Goal: Task Accomplishment & Management: Manage account settings

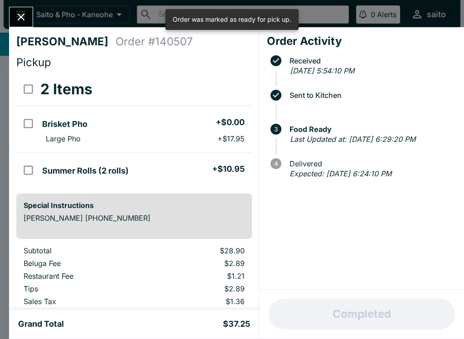
scroll to position [69, 0]
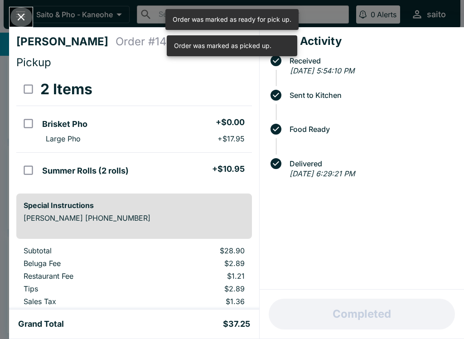
click at [14, 13] on button "Close" at bounding box center [21, 17] width 23 height 20
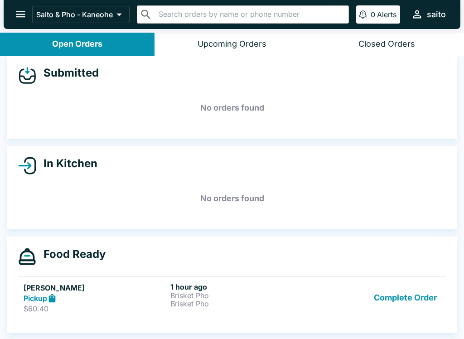
click at [412, 283] on button "Complete Order" at bounding box center [406, 298] width 70 height 31
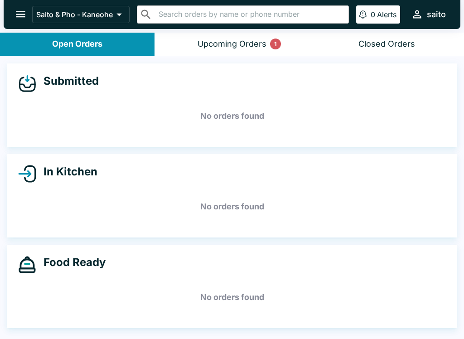
click at [10, 5] on div "Saito & Pho - [PERSON_NAME] ​ ​ 0 Alerts saito" at bounding box center [232, 14] width 457 height 29
click at [21, 12] on icon "open drawer" at bounding box center [21, 14] width 10 height 6
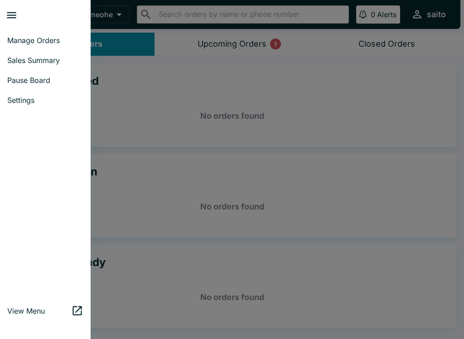
click at [251, 97] on div at bounding box center [232, 169] width 464 height 339
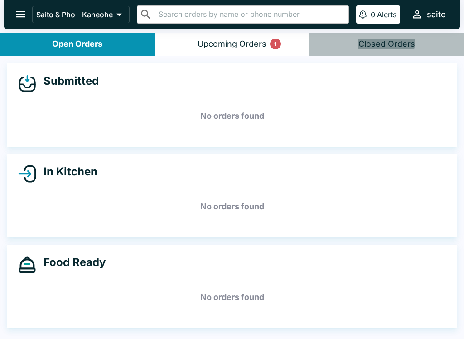
click at [384, 42] on div "Closed Orders" at bounding box center [387, 44] width 57 height 10
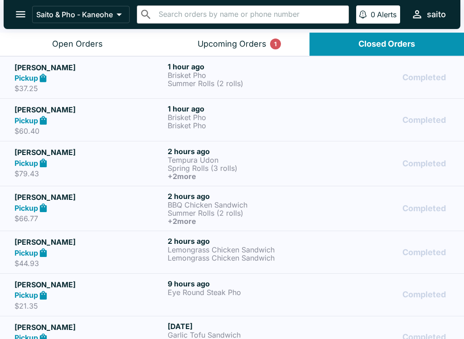
click at [16, 9] on icon "open drawer" at bounding box center [21, 14] width 12 height 12
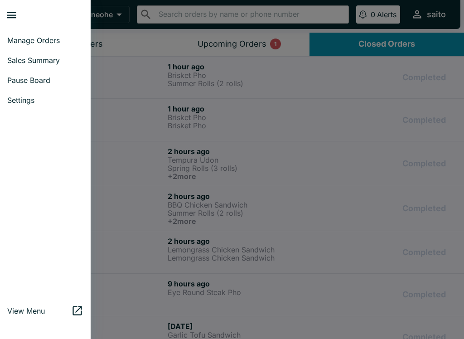
click at [29, 41] on span "Manage Orders" at bounding box center [45, 40] width 76 height 9
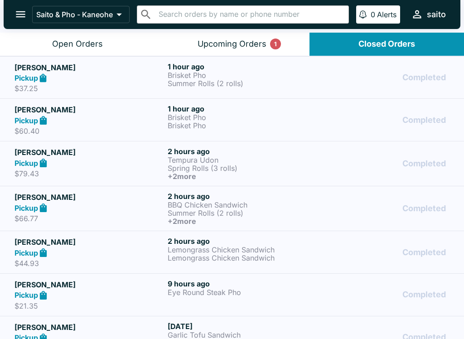
click at [23, 19] on icon "open drawer" at bounding box center [21, 14] width 12 height 12
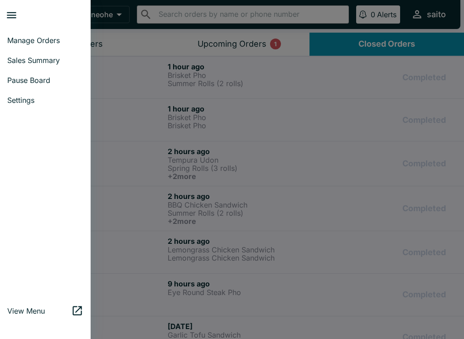
click at [23, 44] on span "Manage Orders" at bounding box center [45, 40] width 76 height 9
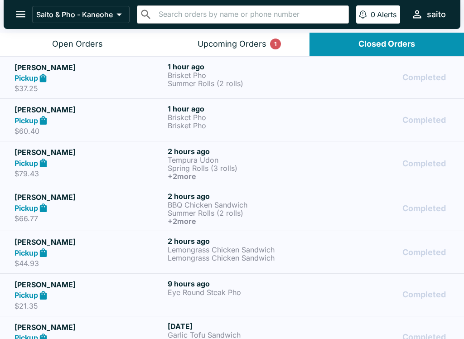
click at [63, 53] on button "Open Orders" at bounding box center [77, 44] width 155 height 23
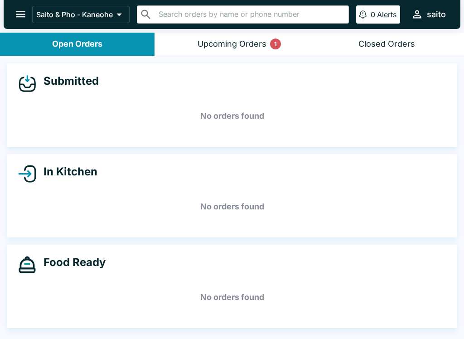
click at [253, 34] on button "Upcoming Orders 1" at bounding box center [232, 44] width 155 height 23
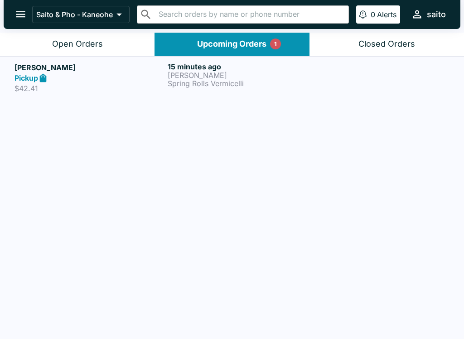
click at [81, 45] on div "Open Orders" at bounding box center [77, 44] width 51 height 10
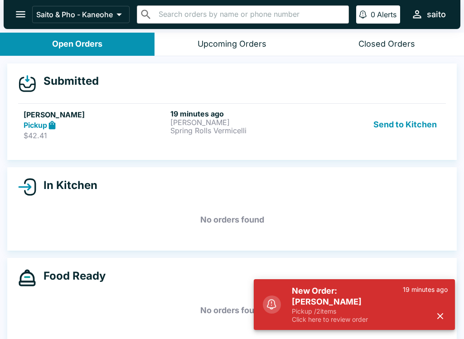
click at [332, 318] on p "Click here to review order" at bounding box center [347, 320] width 111 height 8
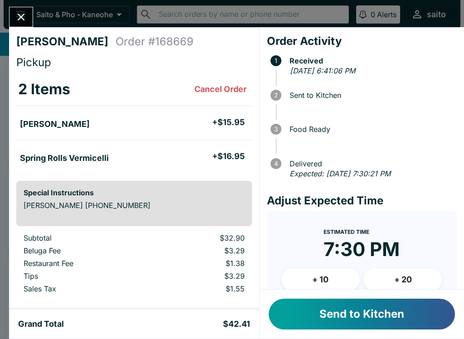
click at [339, 316] on button "Send to Kitchen" at bounding box center [362, 314] width 186 height 31
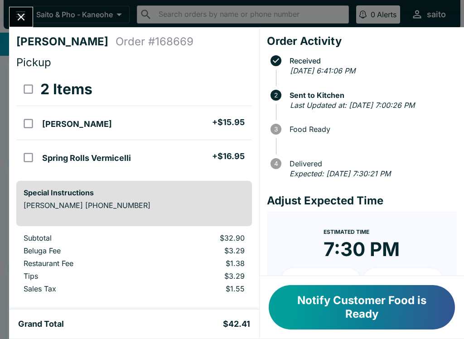
click at [18, 20] on icon "Close" at bounding box center [21, 17] width 7 height 7
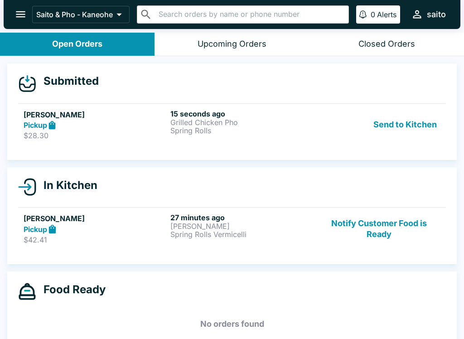
click at [170, 132] on div "[PERSON_NAME] Pickup $28.30 15 seconds ago Grilled Chicken Pho Spring Rolls Sen…" at bounding box center [232, 124] width 417 height 31
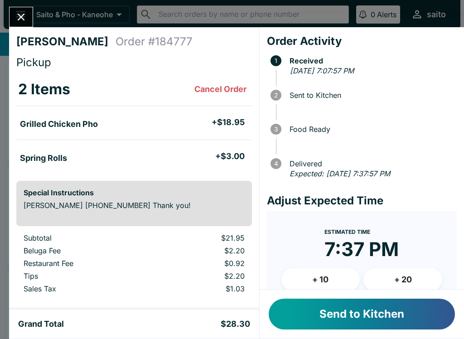
click at [327, 319] on button "Send to Kitchen" at bounding box center [362, 314] width 186 height 31
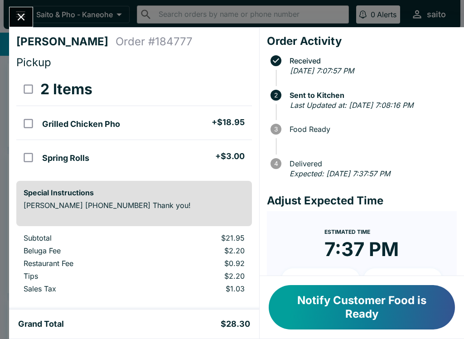
click at [363, 308] on button "Notify Customer Food is Ready" at bounding box center [362, 307] width 186 height 44
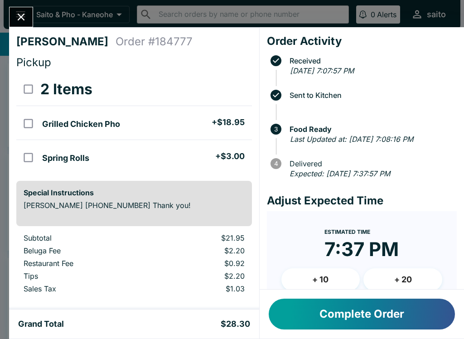
click at [22, 15] on icon "Close" at bounding box center [21, 17] width 12 height 12
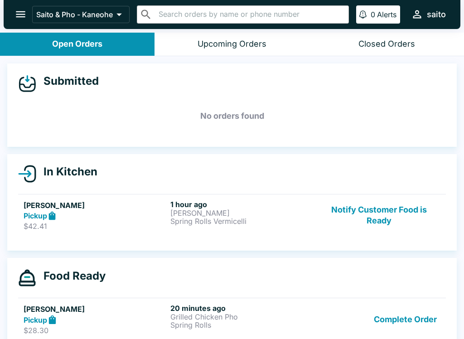
click at [396, 210] on button "Notify Customer Food is Ready" at bounding box center [379, 215] width 123 height 31
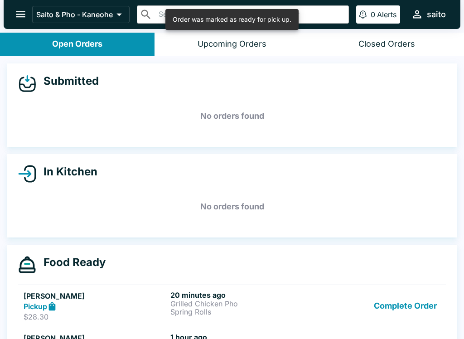
click at [406, 304] on button "Complete Order" at bounding box center [406, 306] width 70 height 31
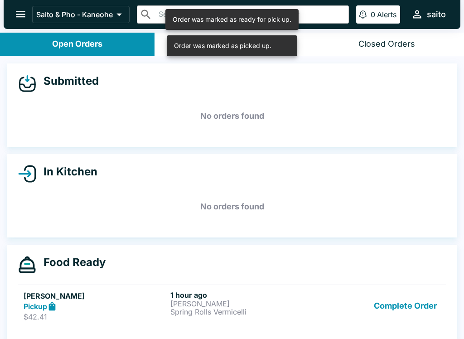
click at [410, 305] on button "Complete Order" at bounding box center [406, 306] width 70 height 31
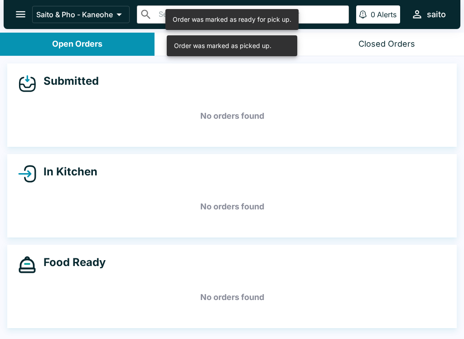
click at [388, 45] on div "Closed Orders" at bounding box center [387, 44] width 57 height 10
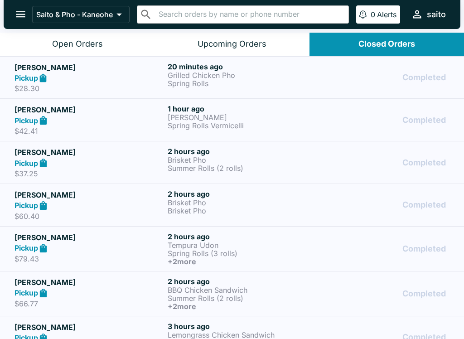
click at [24, 16] on icon "open drawer" at bounding box center [21, 14] width 12 height 12
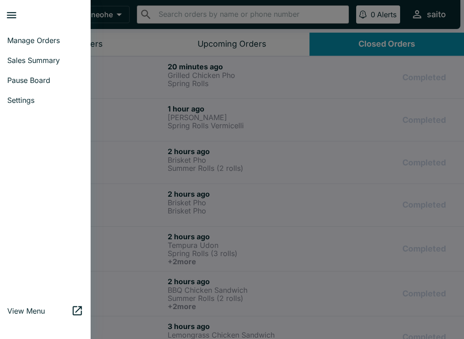
click at [50, 60] on span "Sales Summary" at bounding box center [45, 60] width 76 height 9
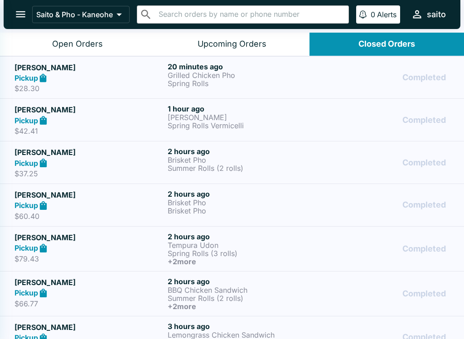
select select "03:00"
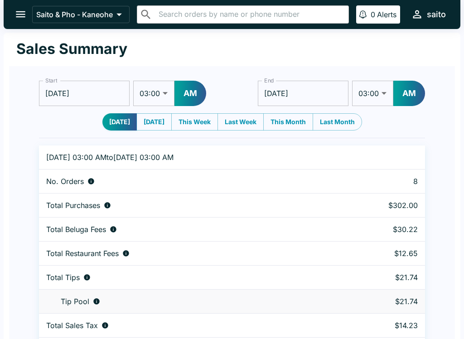
click at [28, 18] on button "open drawer" at bounding box center [20, 14] width 23 height 23
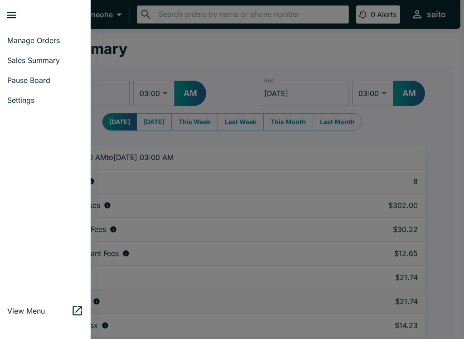
click at [48, 43] on span "Manage Orders" at bounding box center [45, 40] width 76 height 9
